Goal: Information Seeking & Learning: Learn about a topic

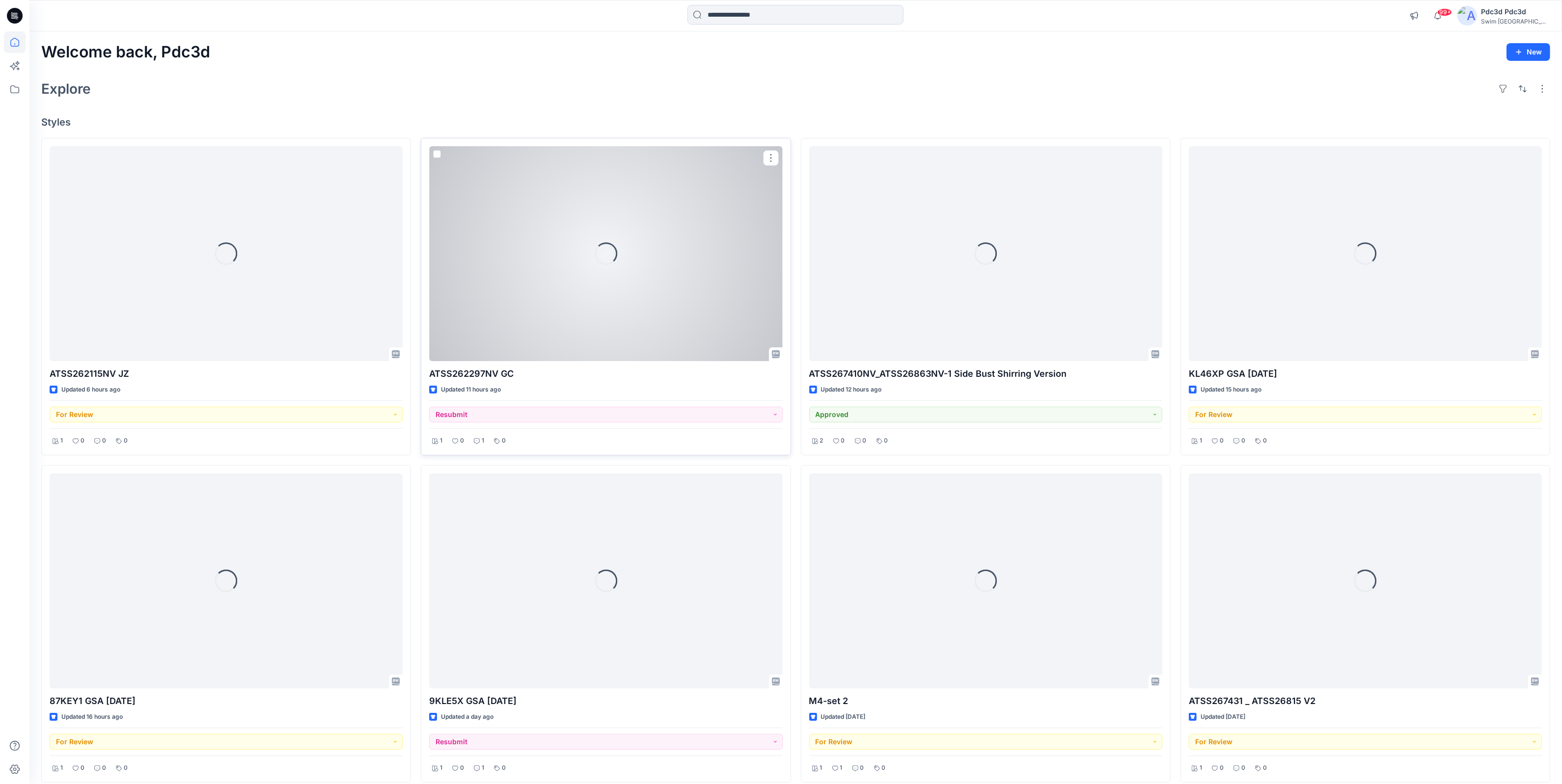
click at [571, 290] on div "Loading..." at bounding box center [606, 254] width 353 height 215
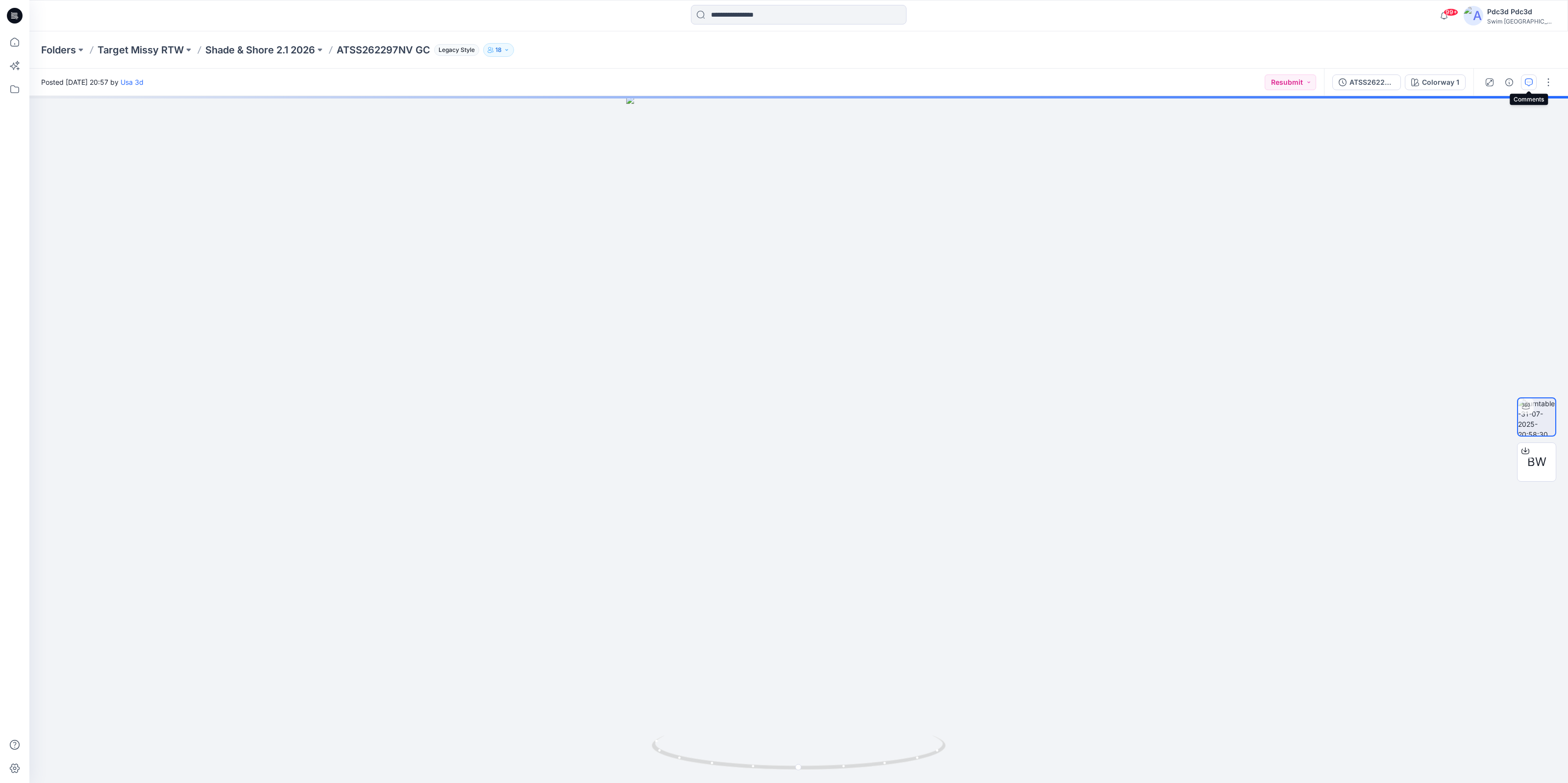
click at [1525, 79] on icon "button" at bounding box center [1528, 82] width 8 height 8
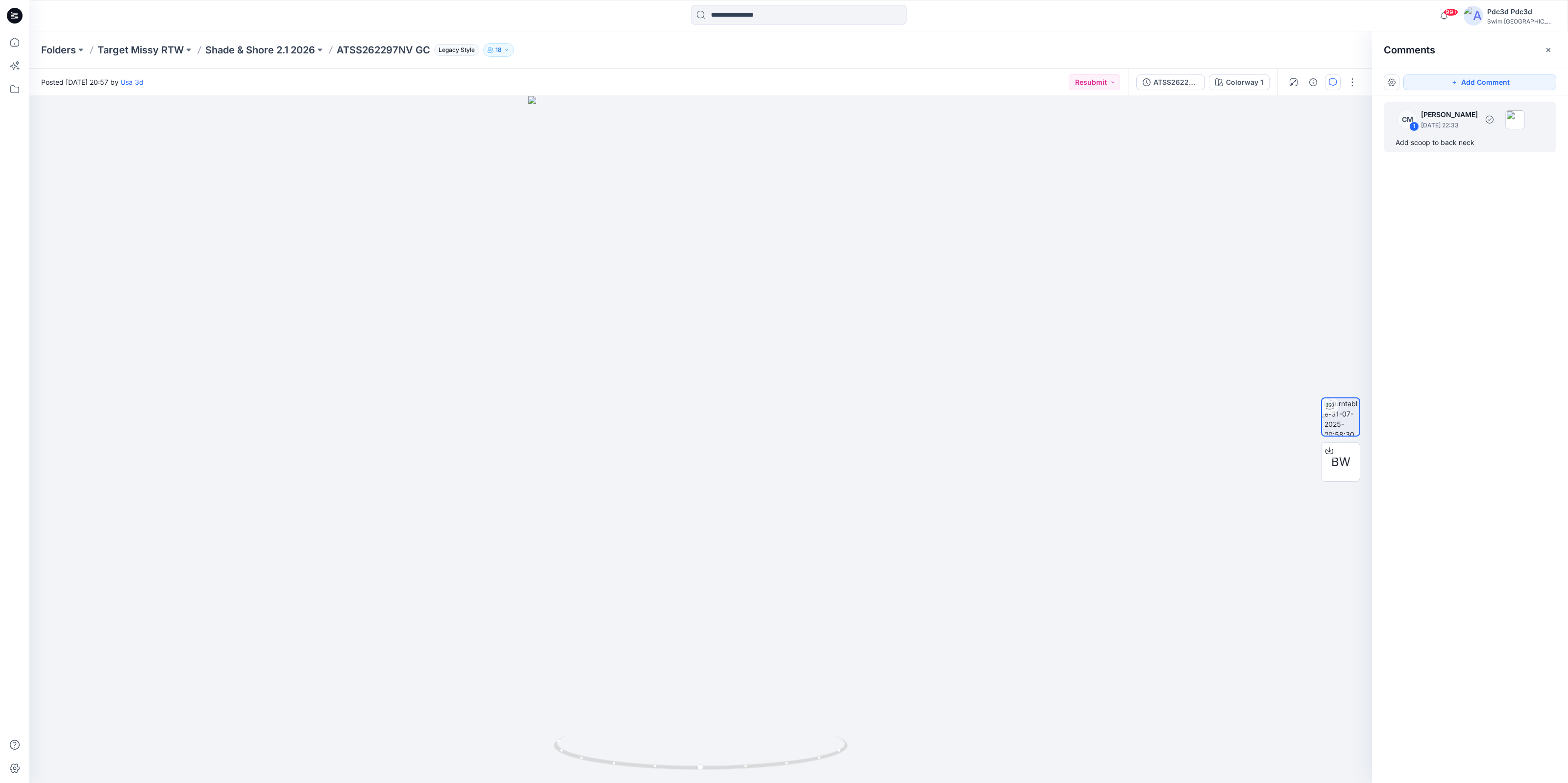
click at [1460, 144] on div "Add scoop to back neck" at bounding box center [1470, 142] width 149 height 12
click at [1332, 458] on div at bounding box center [1329, 451] width 16 height 16
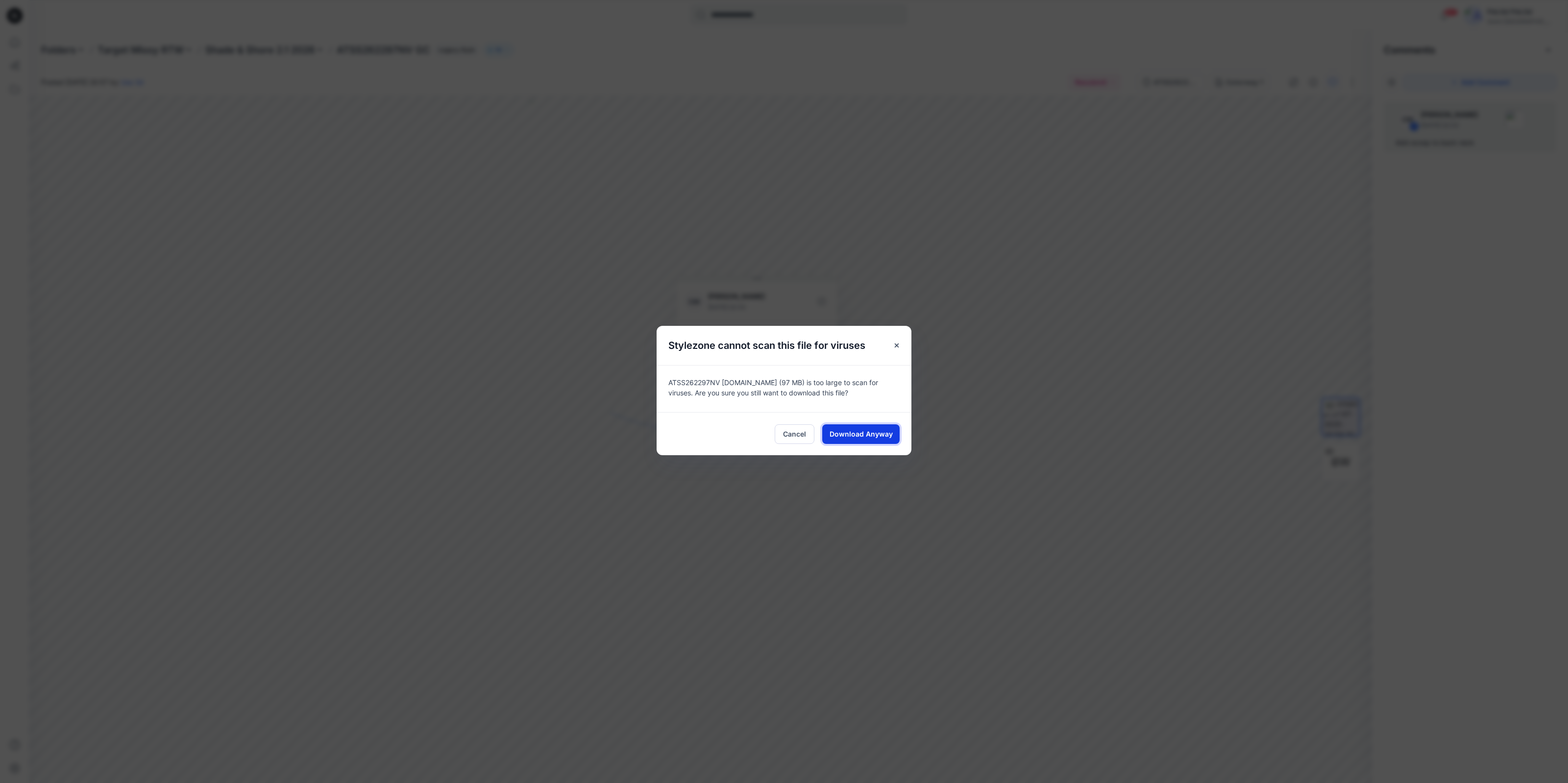
click at [856, 437] on span "Download Anyway" at bounding box center [861, 434] width 63 height 10
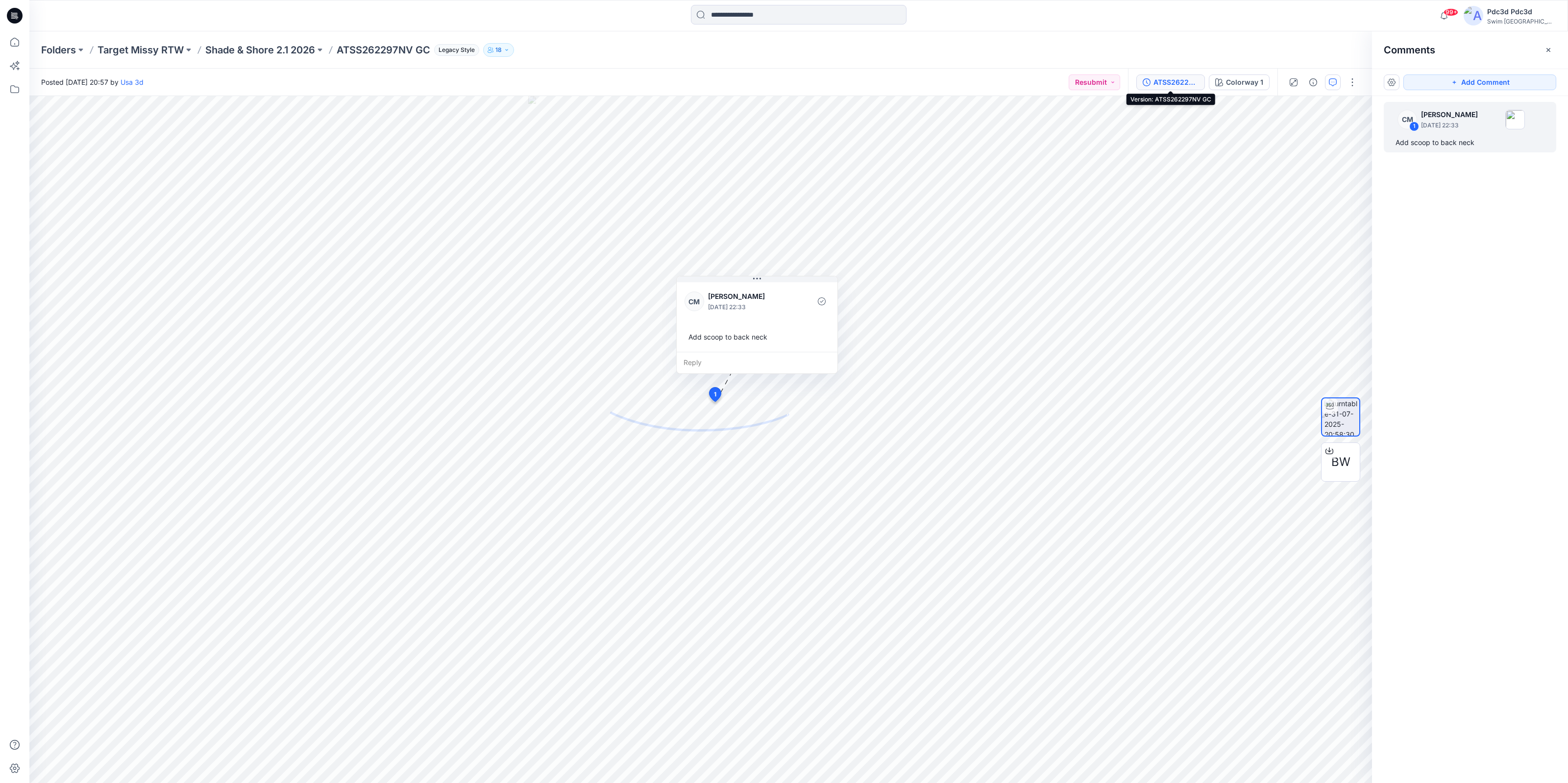
click at [1175, 79] on div "ATSS262297NV GC" at bounding box center [1176, 82] width 45 height 11
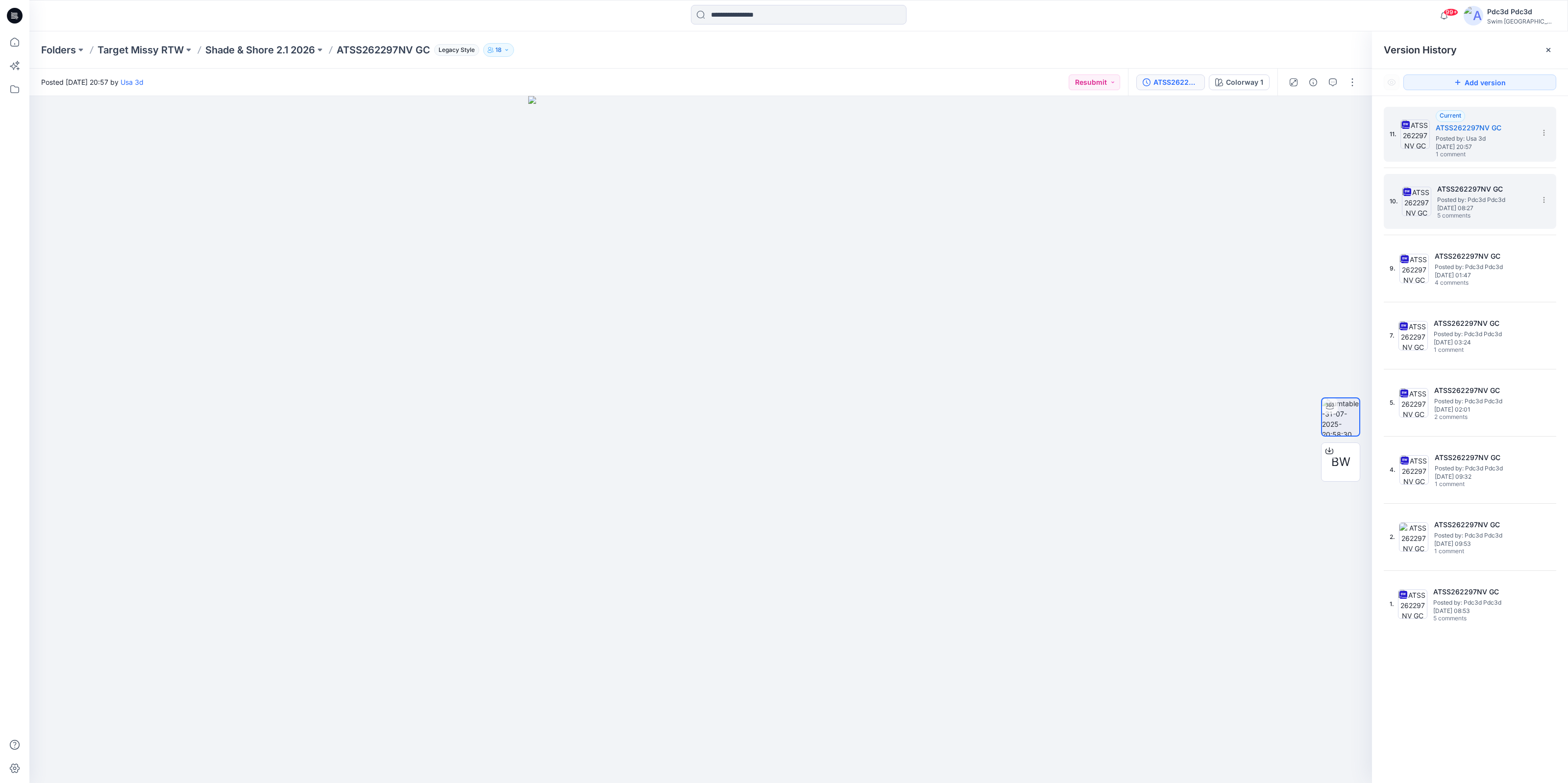
click at [1488, 214] on span "5 comments" at bounding box center [1471, 216] width 69 height 8
click at [1476, 142] on span "Posted by: Usa 3d" at bounding box center [1485, 139] width 98 height 10
click at [1463, 194] on h5 "ATSS262297NV GC" at bounding box center [1486, 189] width 98 height 12
click at [1469, 151] on span "1 comment" at bounding box center [1470, 155] width 69 height 8
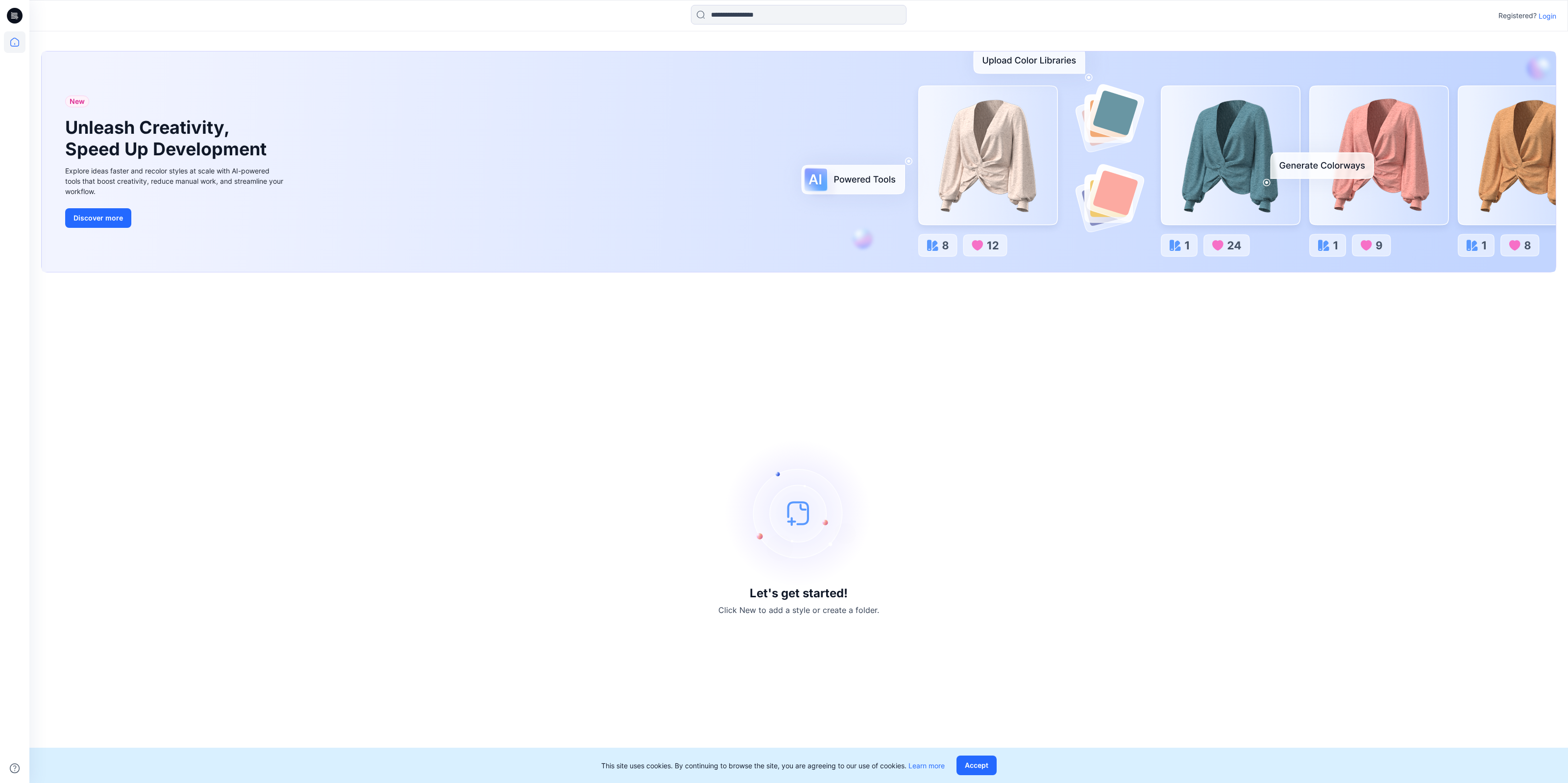
click at [1547, 18] on p "Login" at bounding box center [1547, 16] width 18 height 10
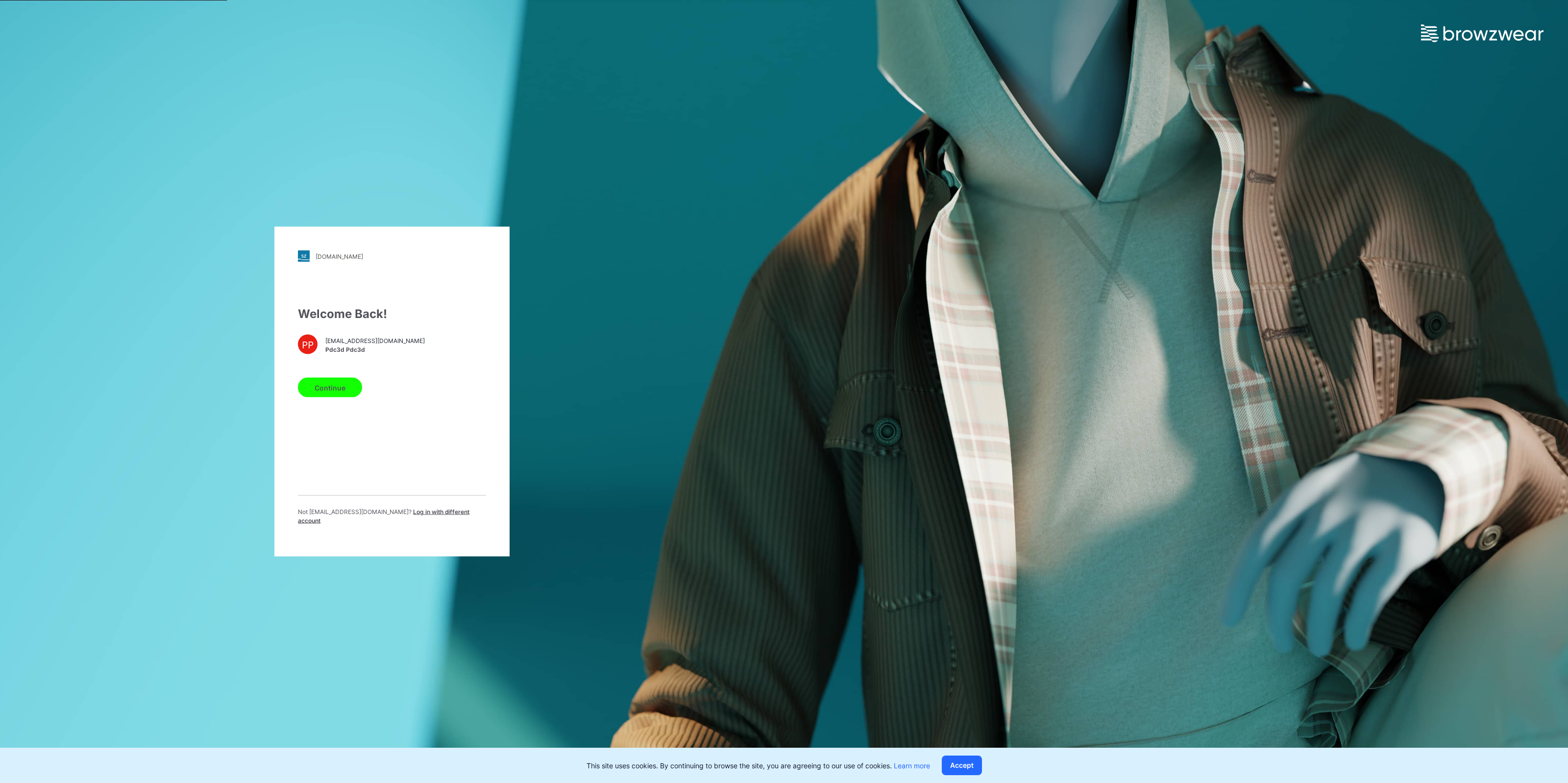
click at [315, 386] on button "Continue" at bounding box center [329, 388] width 64 height 19
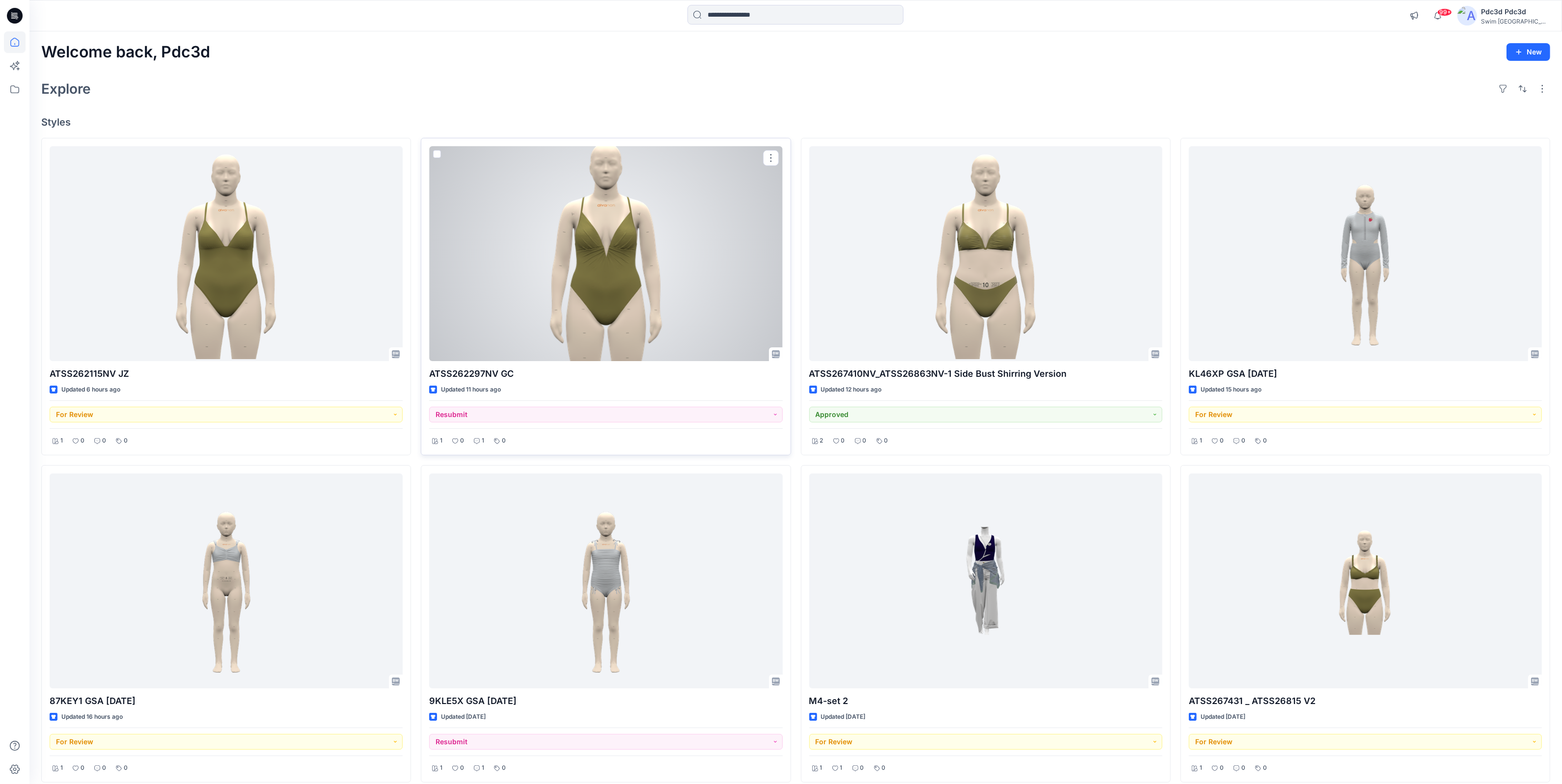
click at [614, 241] on div at bounding box center [606, 254] width 353 height 215
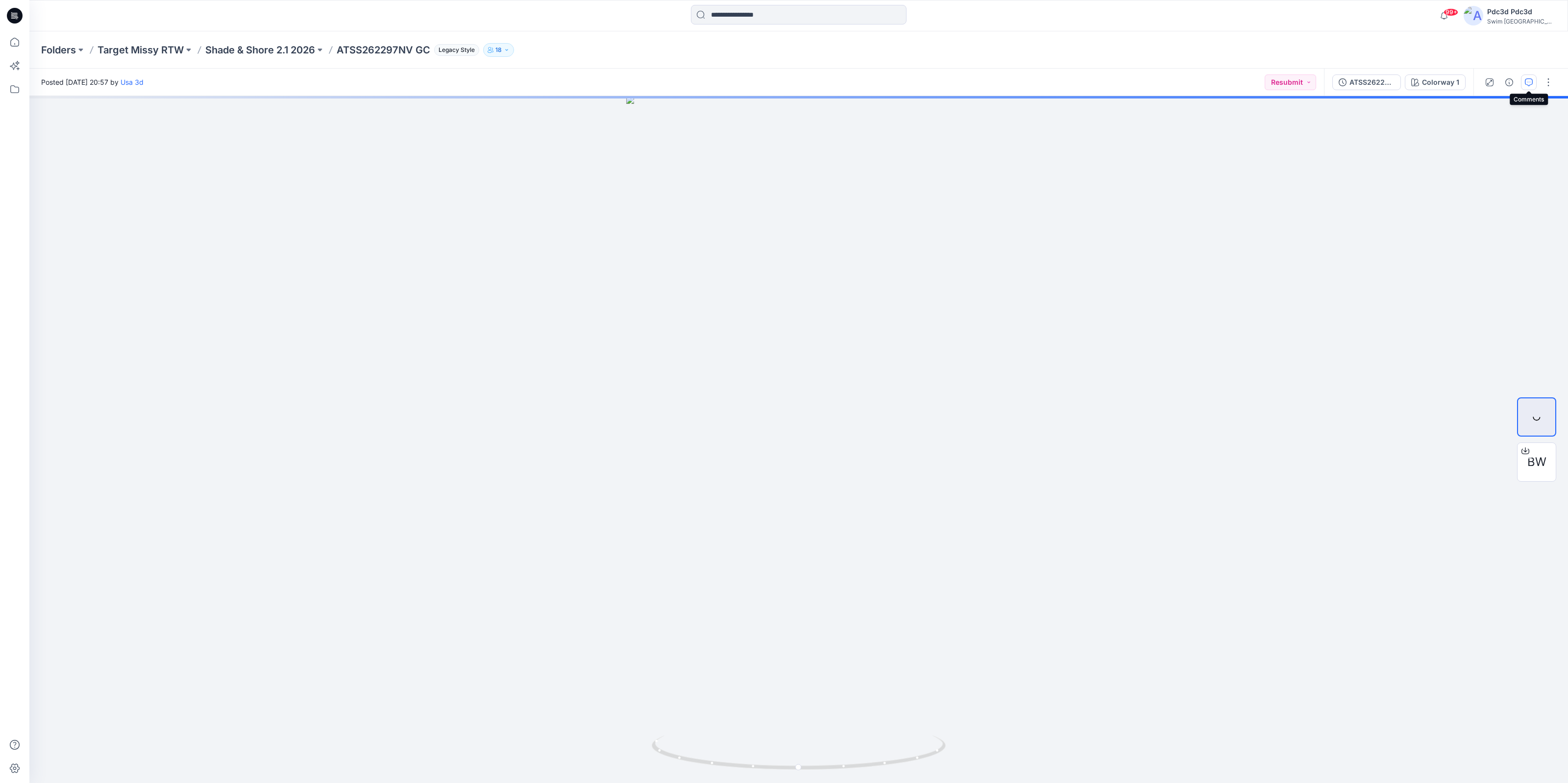
click at [1254, 86] on button "button" at bounding box center [1529, 82] width 16 height 16
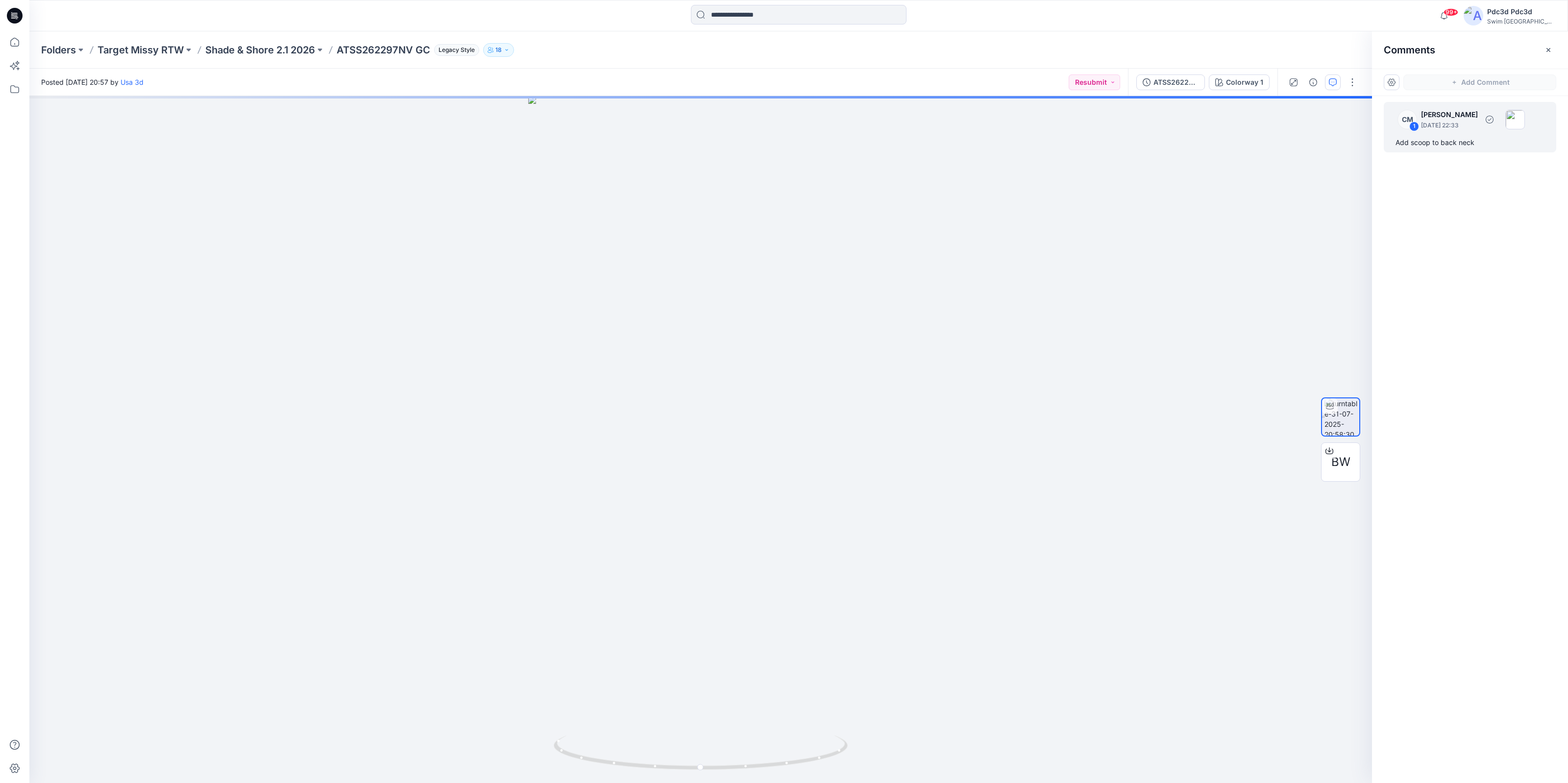
click at [1254, 144] on div "Add scoop to back neck" at bounding box center [1470, 142] width 149 height 12
